Goal: Task Accomplishment & Management: Complete application form

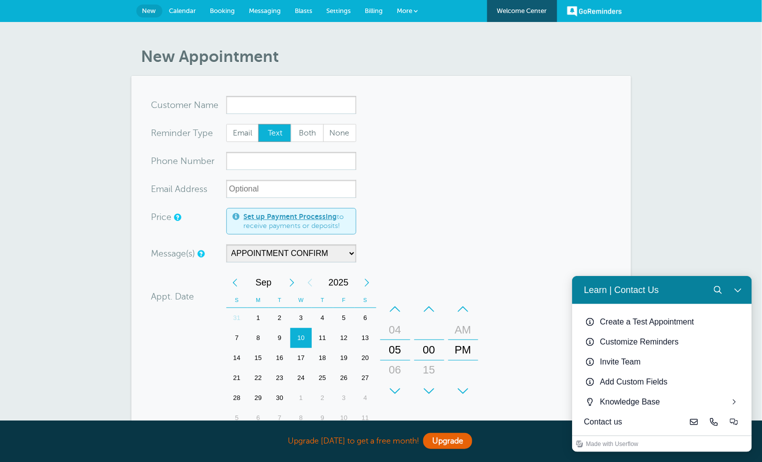
click at [717, 240] on div "New Appointment You are creating a new customer. To use an existing customer se…" at bounding box center [381, 350] width 762 height 656
click at [734, 282] on button "Close Learn | Contact Us" at bounding box center [737, 289] width 20 height 20
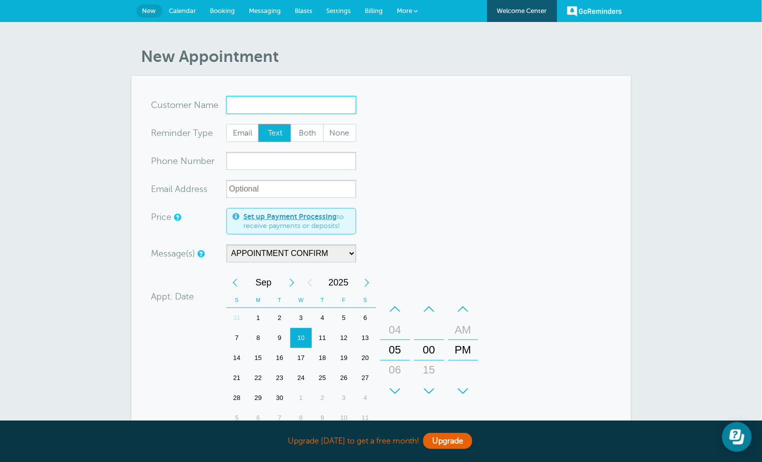
click at [263, 109] on input "x-no-autofill" at bounding box center [291, 105] width 130 height 18
type input "[PERSON_NAME]"
click at [259, 160] on input "xxx-no-autofill" at bounding box center [291, 161] width 130 height 18
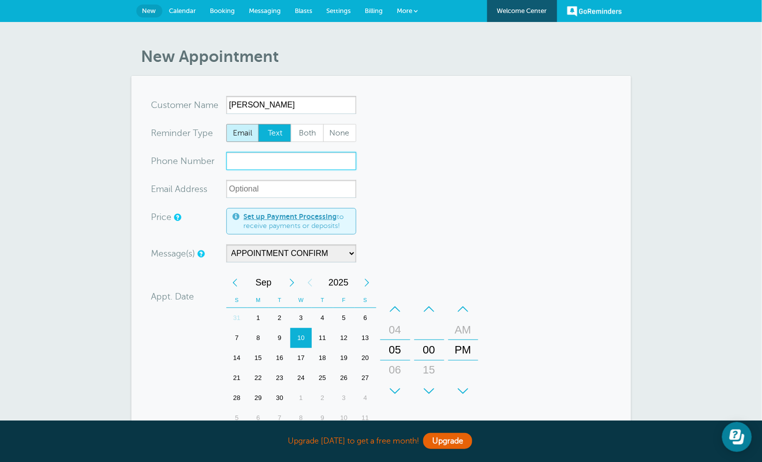
paste input "3015010541"
type input "3015010541"
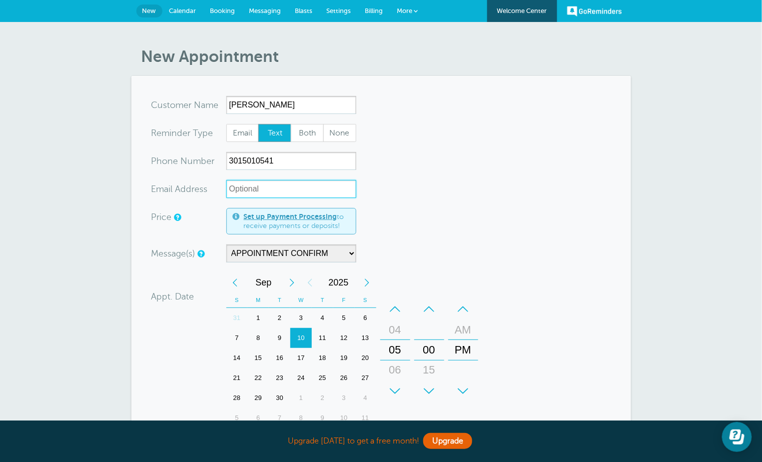
click at [272, 192] on input "xx-no-autofill" at bounding box center [291, 189] width 130 height 18
click at [426, 180] on form "You are creating a new customer. To use an existing customer select one from th…" at bounding box center [381, 357] width 460 height 522
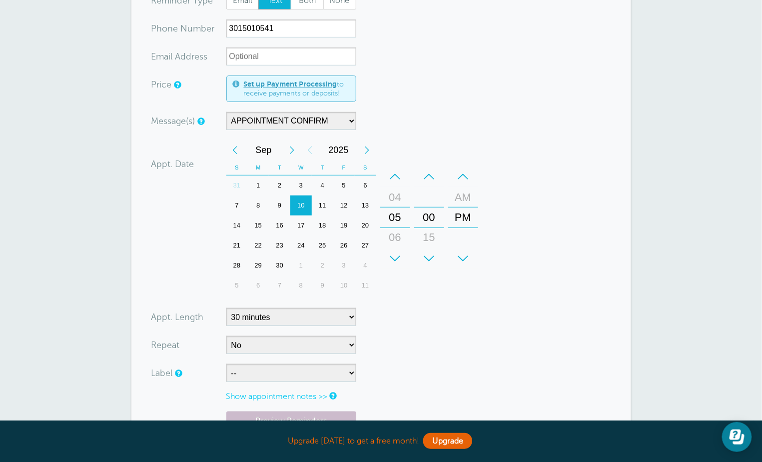
scroll to position [142, 0]
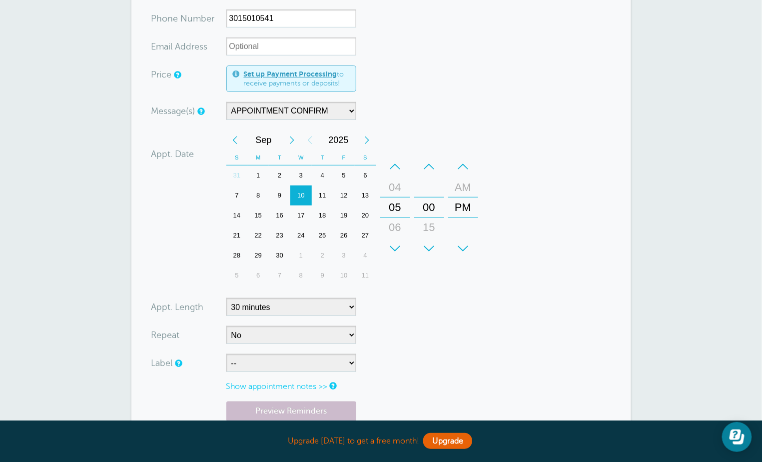
click at [263, 171] on div "1" at bounding box center [257, 175] width 21 height 20
drag, startPoint x: 397, startPoint y: 189, endPoint x: 396, endPoint y: 348, distance: 158.9
click at [396, 348] on form "You are creating a new customer. To use an existing customer select one from th…" at bounding box center [381, 215] width 460 height 522
drag, startPoint x: 466, startPoint y: 213, endPoint x: 466, endPoint y: 229, distance: 16.0
click at [466, 217] on div "PM" at bounding box center [463, 207] width 24 height 20
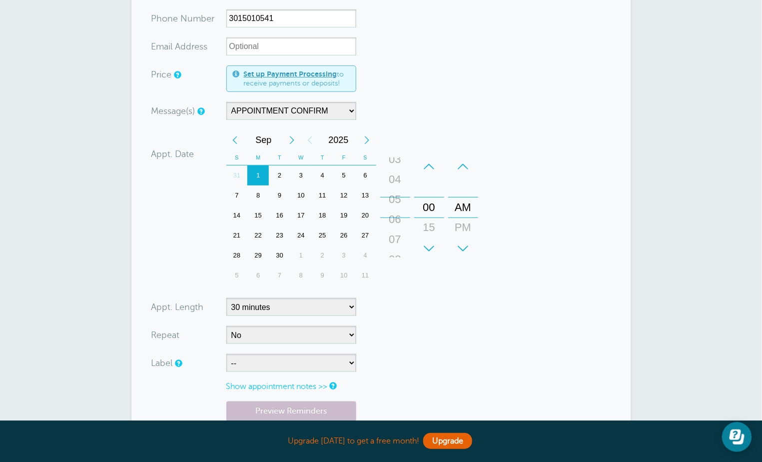
drag, startPoint x: 394, startPoint y: 226, endPoint x: 408, endPoint y: 115, distance: 111.8
click at [408, 115] on form "You are creating a new customer. To use an existing customer select one from th…" at bounding box center [381, 215] width 460 height 522
drag, startPoint x: 397, startPoint y: 198, endPoint x: 406, endPoint y: 115, distance: 82.9
click at [406, 115] on form "You are creating a new customer. To use an existing customer select one from th…" at bounding box center [381, 215] width 460 height 522
drag, startPoint x: 433, startPoint y: 203, endPoint x: 433, endPoint y: 162, distance: 41.0
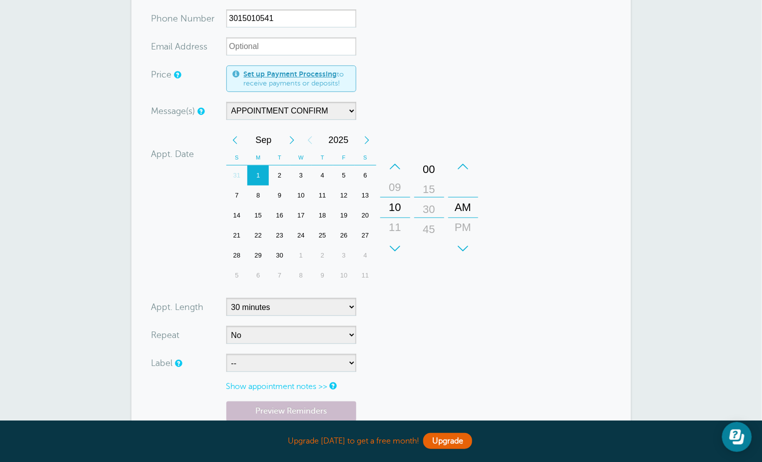
click at [433, 162] on div "+ – Minutes 00 15 30 45" at bounding box center [429, 207] width 30 height 102
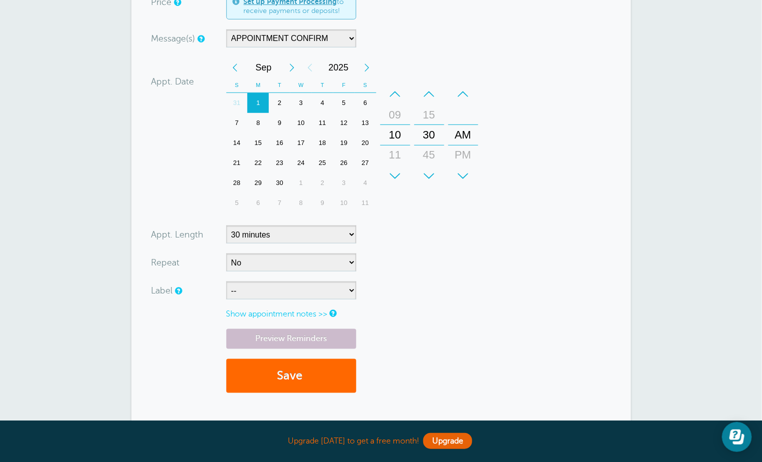
scroll to position [218, 0]
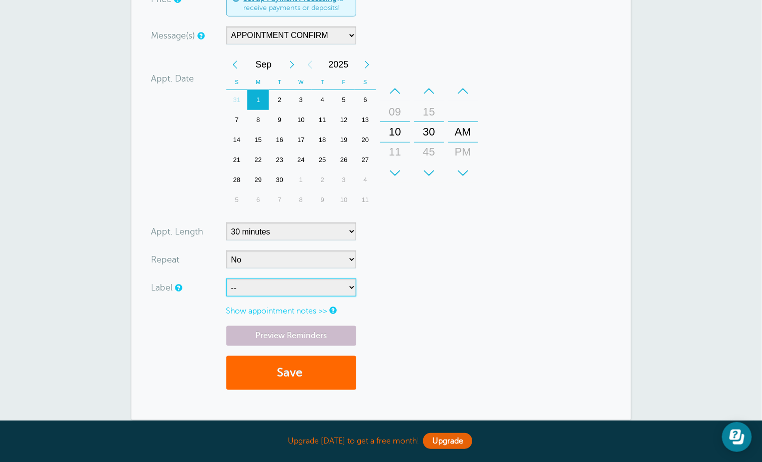
click at [268, 279] on select "-- Internet Lead SelfGen" at bounding box center [291, 287] width 130 height 18
select select "6760"
click at [226, 278] on select "-- Internet Lead SelfGen" at bounding box center [291, 287] width 130 height 18
click at [309, 334] on link "Preview Reminders" at bounding box center [291, 335] width 130 height 19
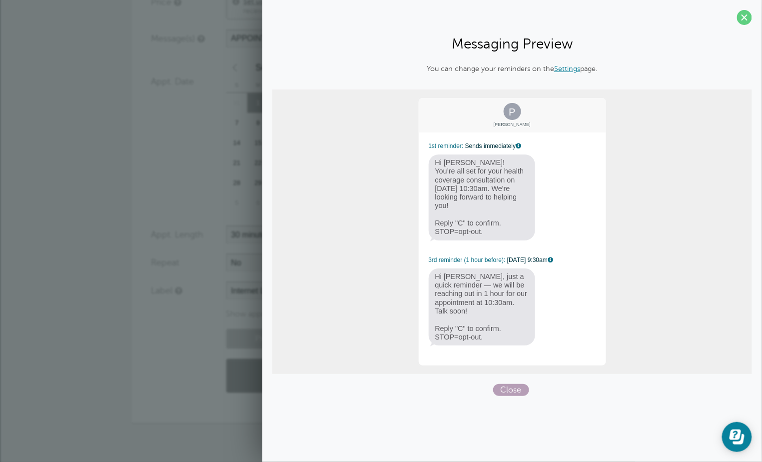
click at [507, 384] on span "Close" at bounding box center [511, 390] width 36 height 12
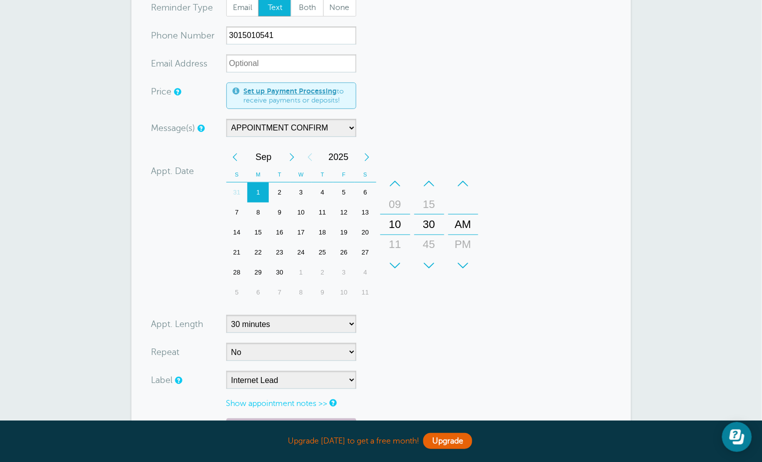
scroll to position [326, 0]
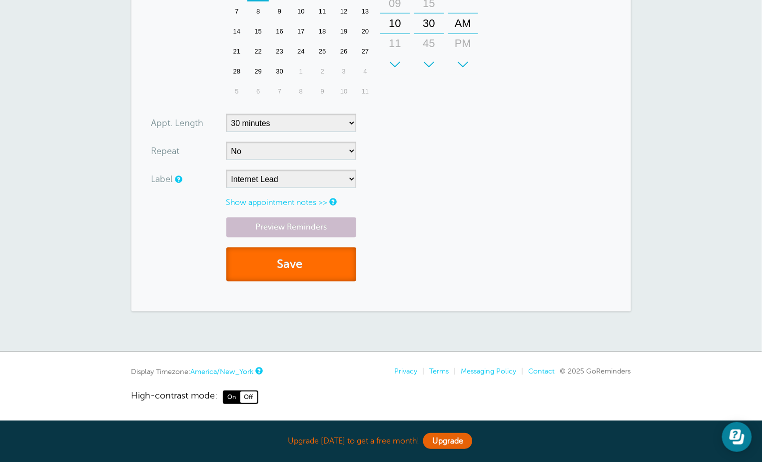
click at [321, 268] on button "Save" at bounding box center [291, 264] width 130 height 34
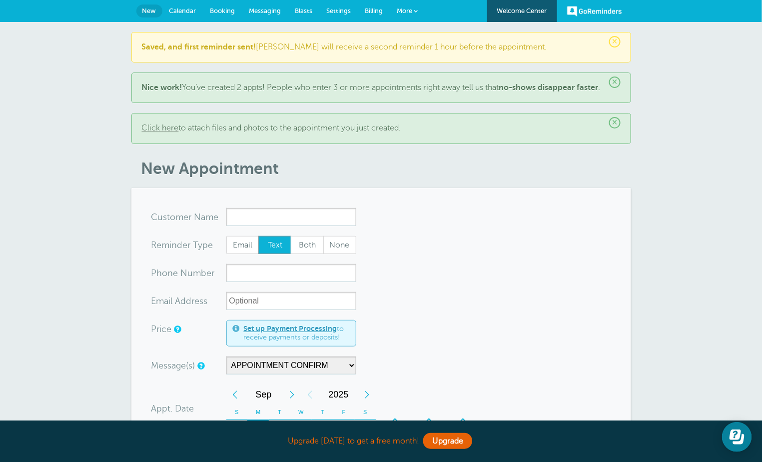
click at [615, 39] on span "×" at bounding box center [614, 41] width 11 height 11
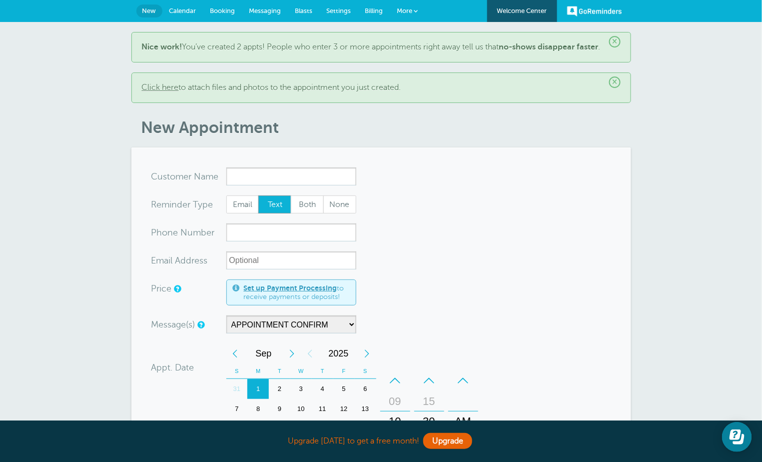
click at [611, 41] on span "×" at bounding box center [614, 41] width 11 height 11
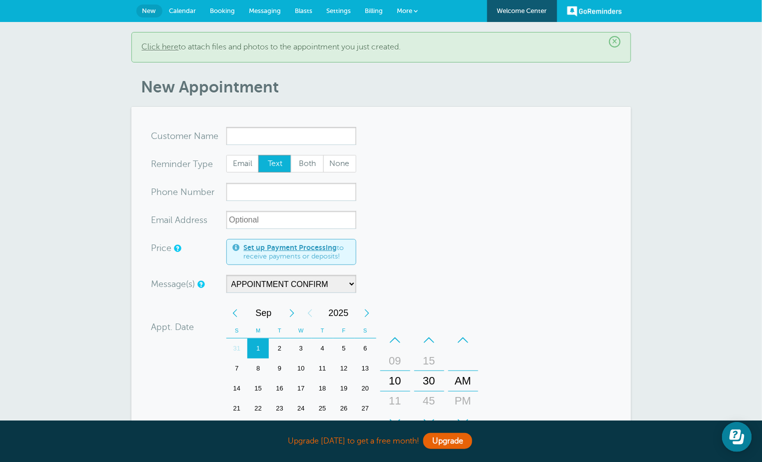
click at [612, 43] on span "×" at bounding box center [614, 41] width 11 height 11
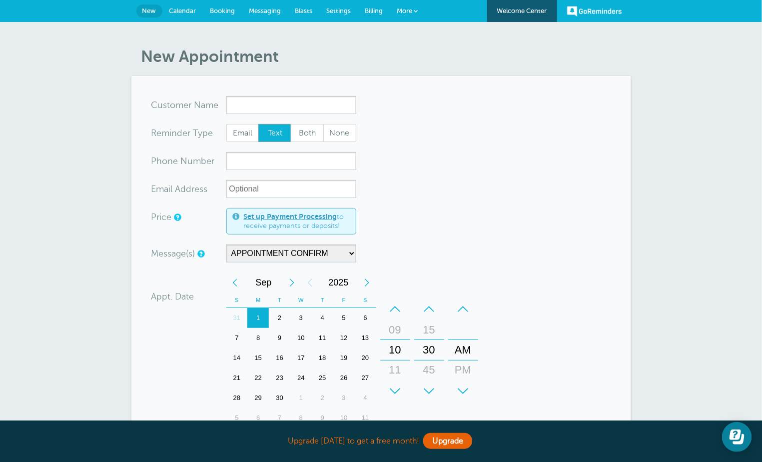
click at [282, 11] on link "Messaging" at bounding box center [265, 11] width 46 height 22
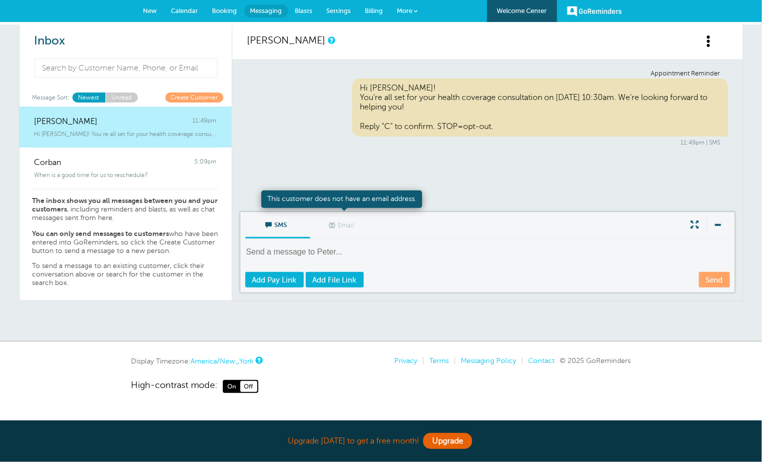
click at [347, 225] on span "Email" at bounding box center [343, 224] width 50 height 24
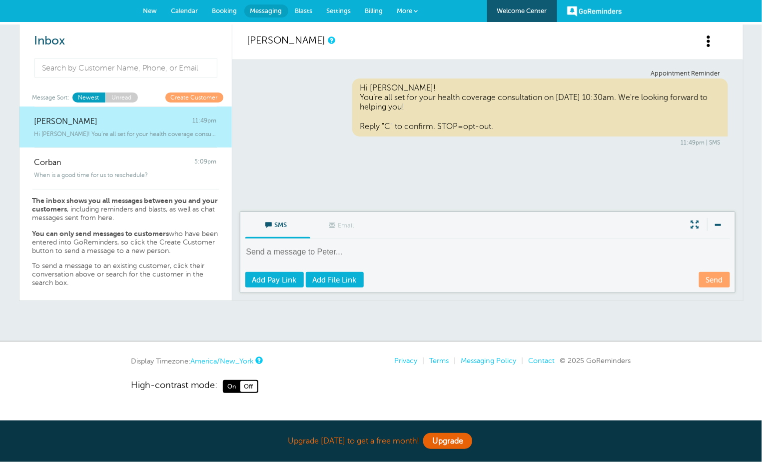
click at [124, 95] on link "Unread" at bounding box center [121, 96] width 32 height 9
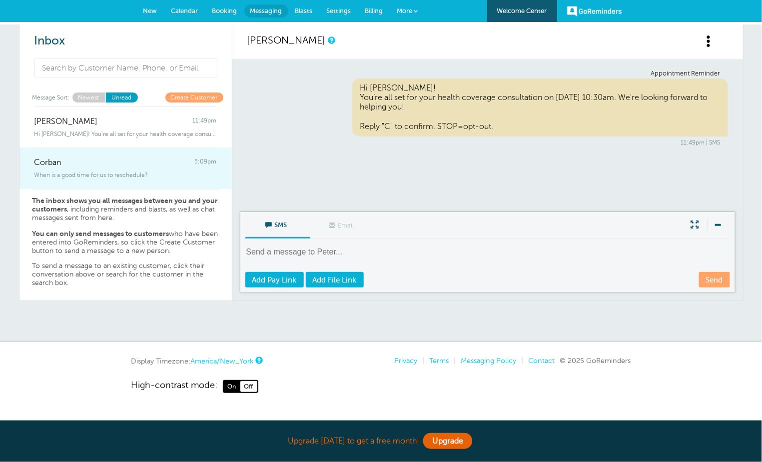
click at [160, 161] on div "Corban 5:09pm" at bounding box center [125, 157] width 182 height 20
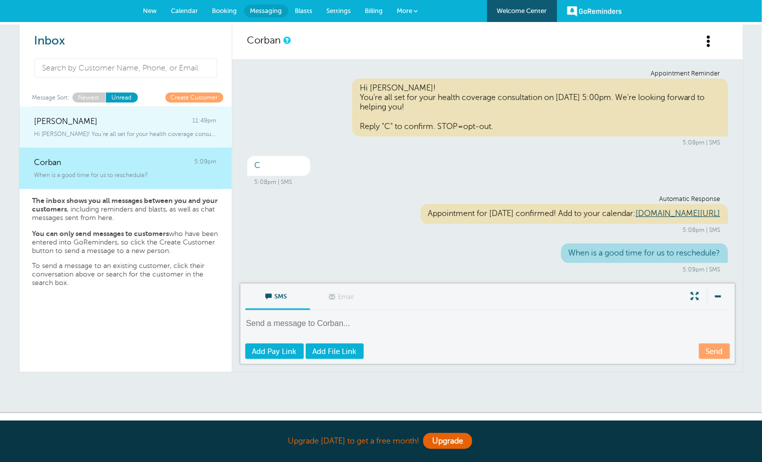
click at [156, 130] on span "Hi Peter! You’re all set for your health coverage consultation on 9/1 at 1" at bounding box center [125, 133] width 182 height 7
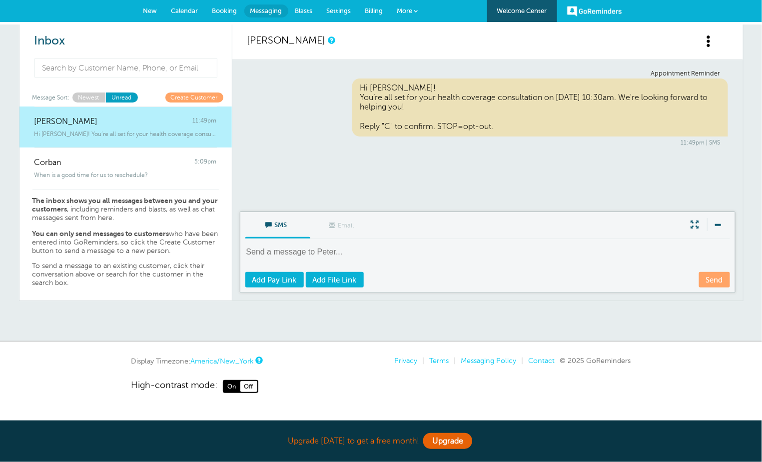
click at [157, 11] on link "New" at bounding box center [150, 11] width 28 height 22
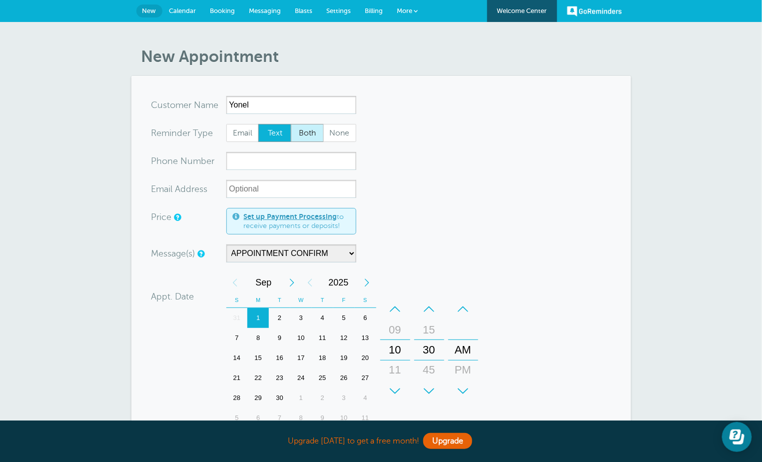
type input "Yonel"
click at [308, 128] on span "Both" at bounding box center [307, 132] width 32 height 17
click at [291, 124] on input "Both" at bounding box center [290, 123] width 0 height 0
radio input "true"
click at [277, 157] on input "xxx-no-autofill" at bounding box center [291, 161] width 130 height 18
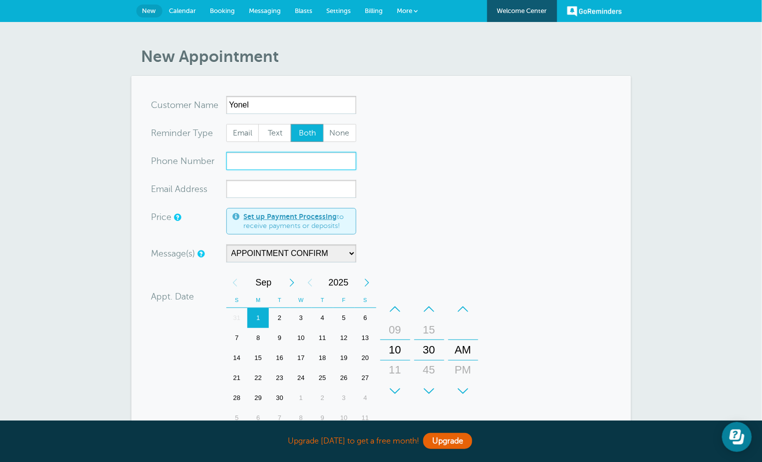
paste input "5617183524"
type input "5617183524"
click at [260, 192] on input "xx-no-autofill" at bounding box center [291, 189] width 130 height 18
paste input "yonel.desrameaux@yahoo.com"
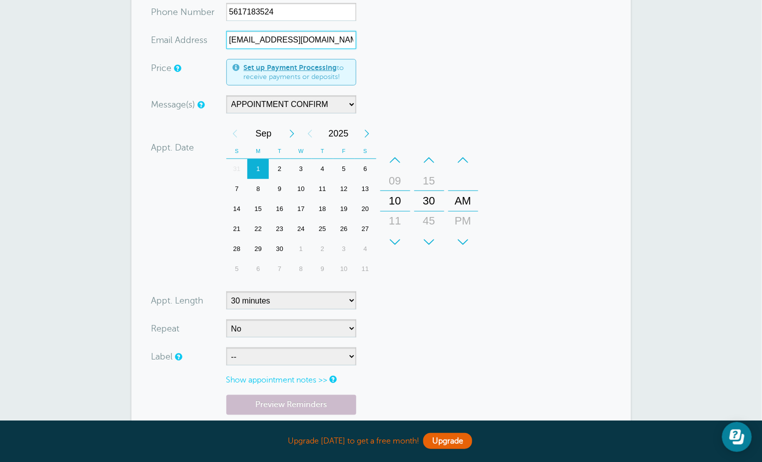
scroll to position [152, 0]
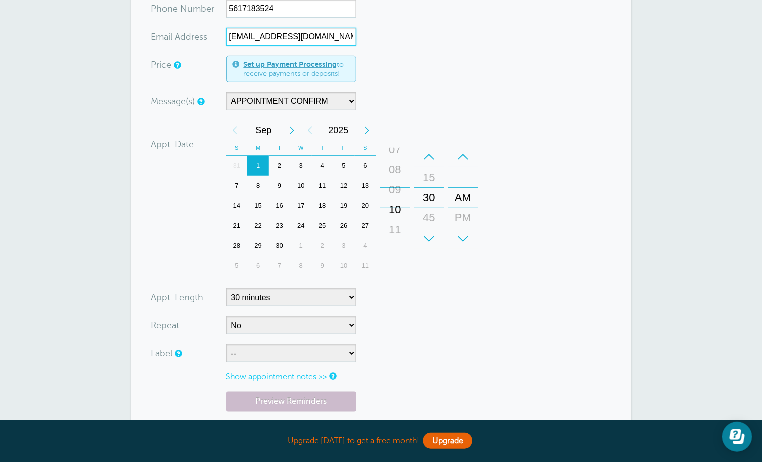
drag, startPoint x: 399, startPoint y: 196, endPoint x: 399, endPoint y: 213, distance: 17.0
click at [399, 213] on div "10" at bounding box center [395, 210] width 24 height 20
drag, startPoint x: 428, startPoint y: 200, endPoint x: 428, endPoint y: 242, distance: 42.0
click at [428, 242] on div "+ – Minutes 00 15 30 45" at bounding box center [429, 198] width 30 height 102
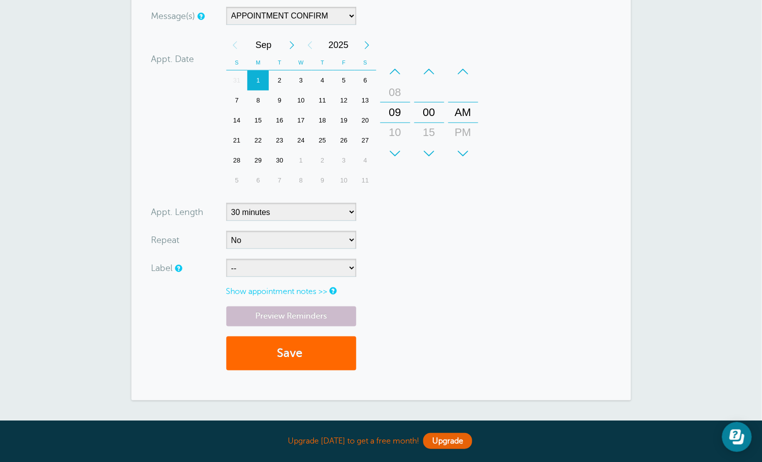
scroll to position [283, 0]
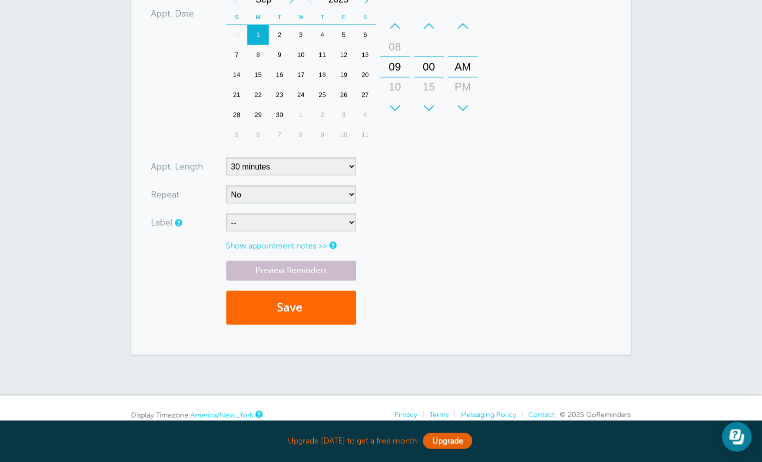
type input "yonel.desrameaux@yahoo.com"
click at [304, 215] on select "-- Internet Lead SelfGen" at bounding box center [291, 222] width 130 height 18
select select "6760"
click at [226, 213] on select "-- Internet Lead SelfGen" at bounding box center [291, 222] width 130 height 18
click at [296, 264] on link "Preview Reminders" at bounding box center [291, 270] width 130 height 19
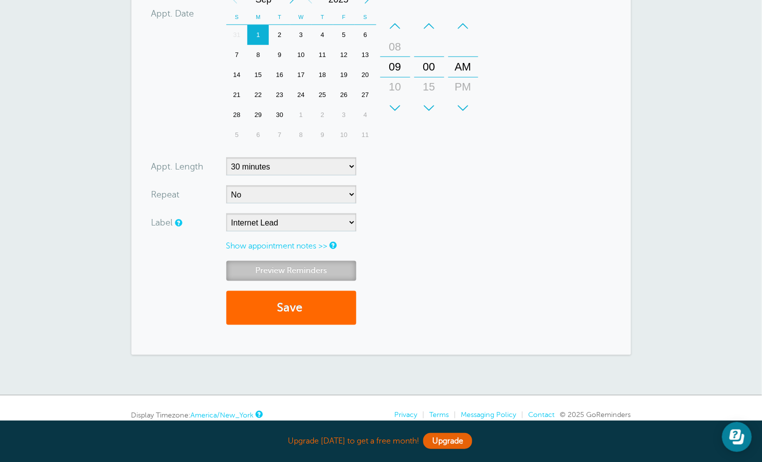
scroll to position [215, 0]
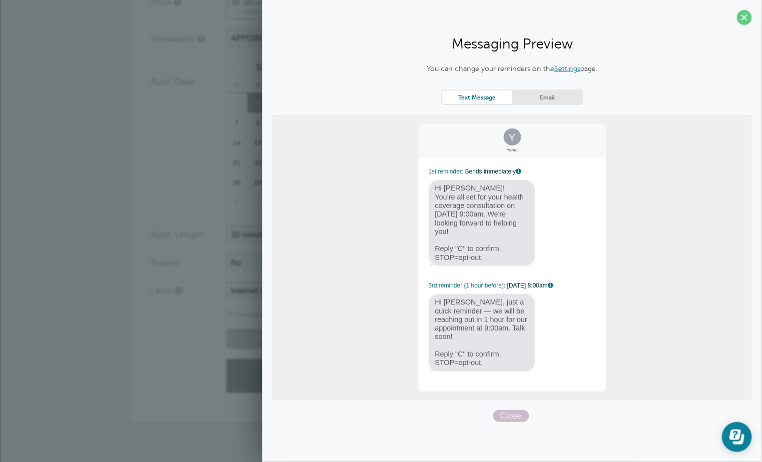
click at [211, 283] on div "Label" at bounding box center [188, 290] width 75 height 18
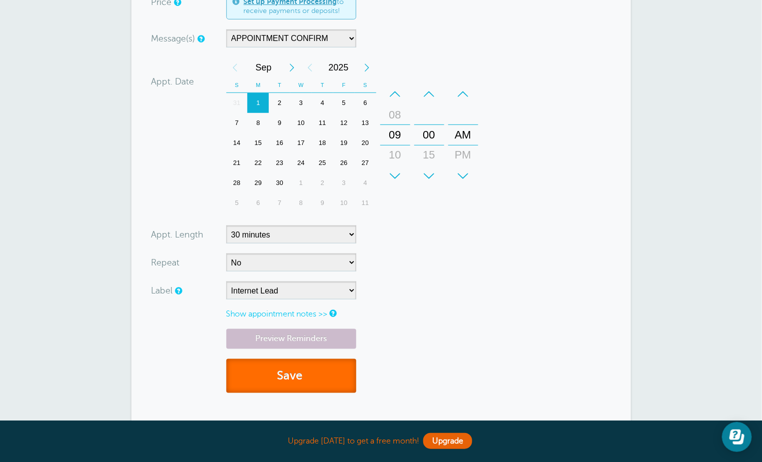
click at [302, 364] on button "Save" at bounding box center [291, 376] width 130 height 34
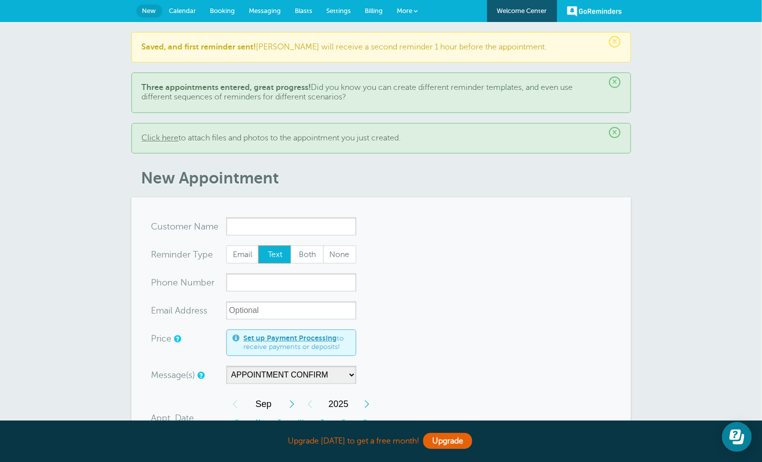
click at [615, 129] on span "×" at bounding box center [614, 132] width 11 height 11
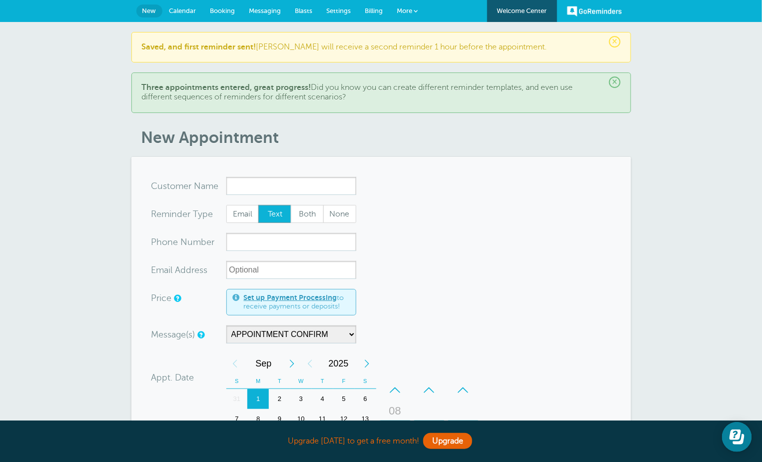
click at [612, 80] on span "×" at bounding box center [614, 81] width 11 height 11
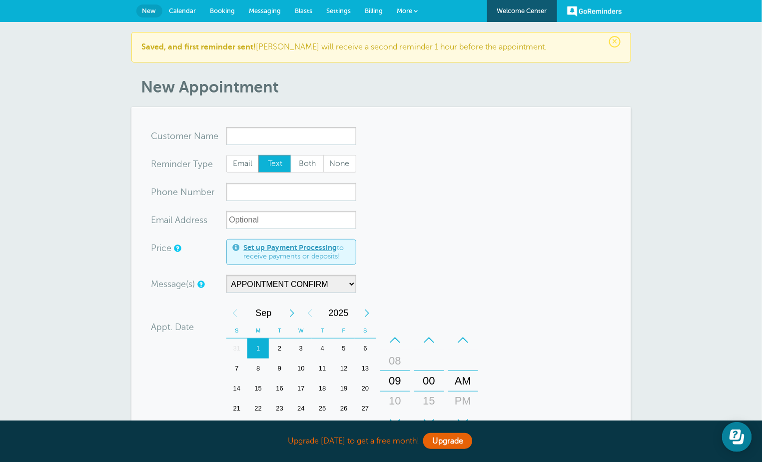
click at [615, 39] on span "×" at bounding box center [614, 41] width 11 height 11
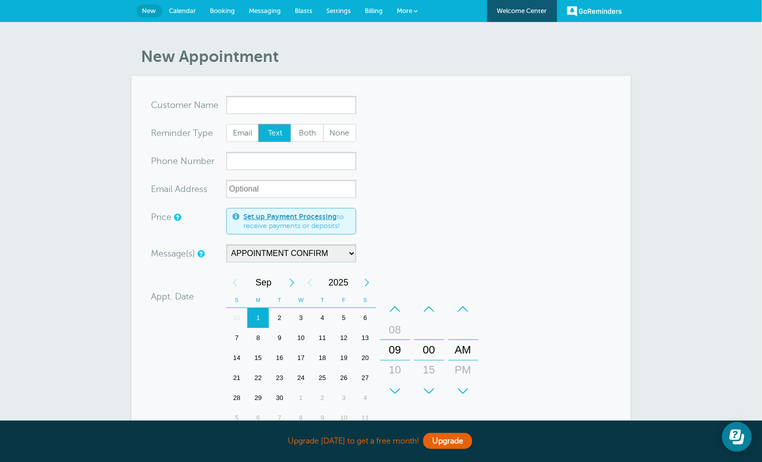
click at [277, 10] on span "Messaging" at bounding box center [265, 10] width 32 height 7
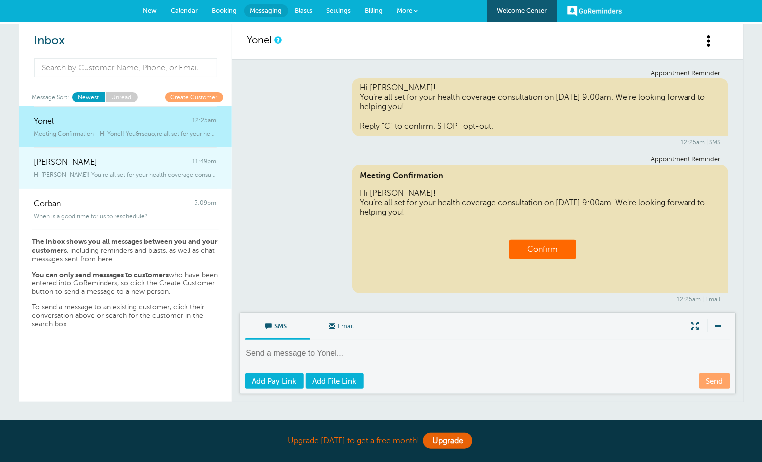
click at [129, 171] on span "Hi [PERSON_NAME]! You’re all set for your health coverage consultation on 9/1 a…" at bounding box center [125, 174] width 182 height 7
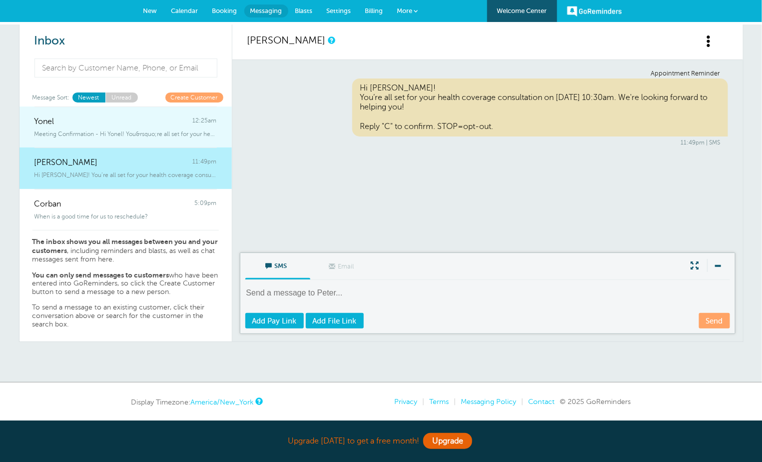
click at [125, 126] on div "Meeting Confirmation - Hi Yonel! You&rsquo;re all set for your health coverage …" at bounding box center [125, 131] width 182 height 11
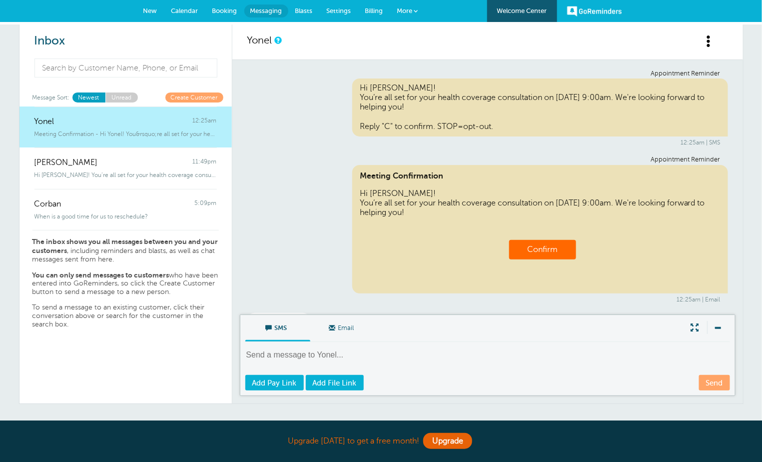
scroll to position [94, 0]
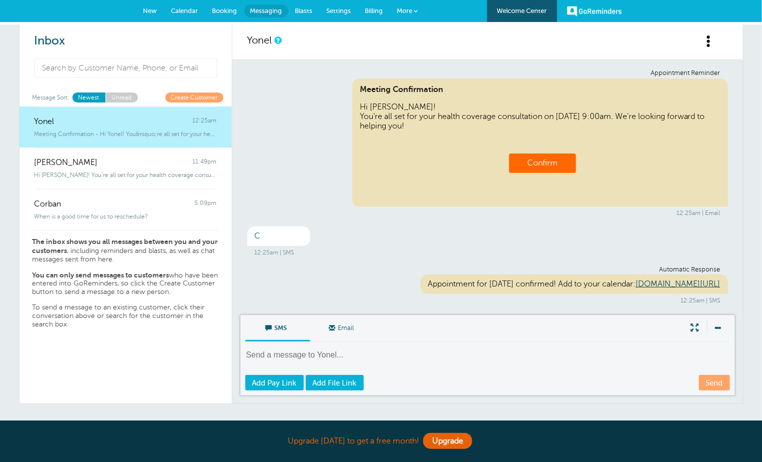
click at [127, 95] on link "Unread" at bounding box center [121, 96] width 32 height 9
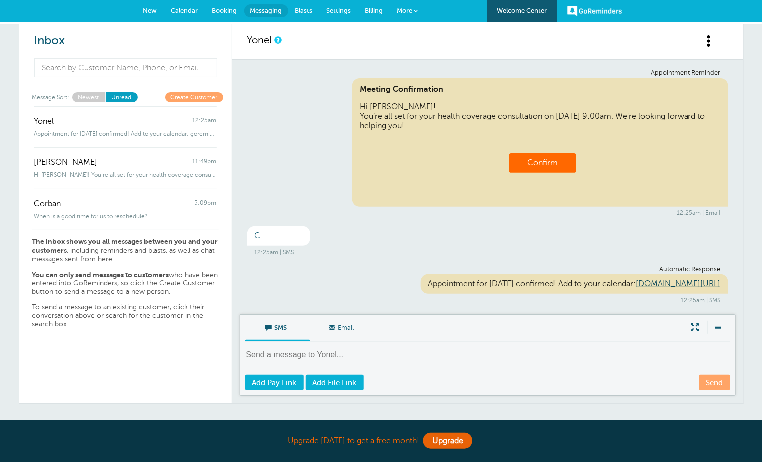
click at [88, 94] on link "Newest" at bounding box center [88, 96] width 33 height 9
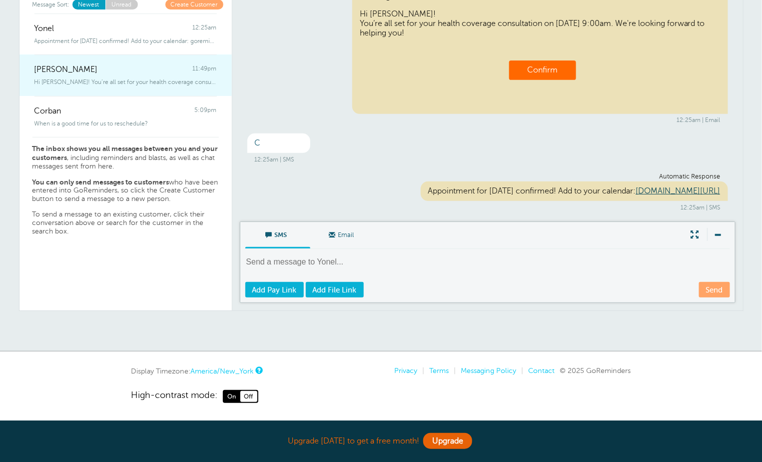
scroll to position [0, 0]
